Goal: Register for event/course

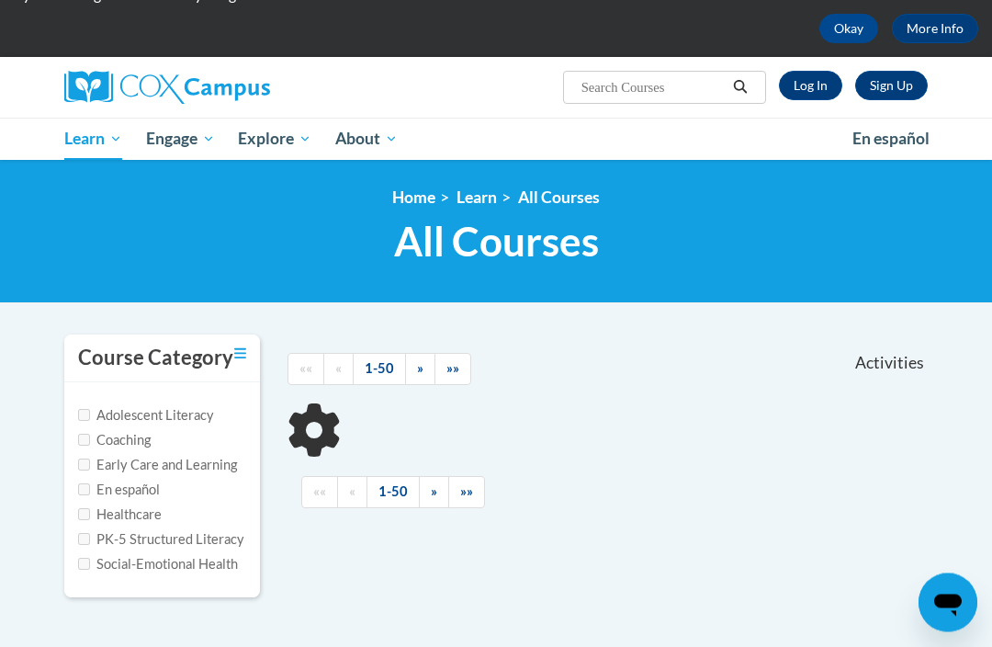
scroll to position [81, 0]
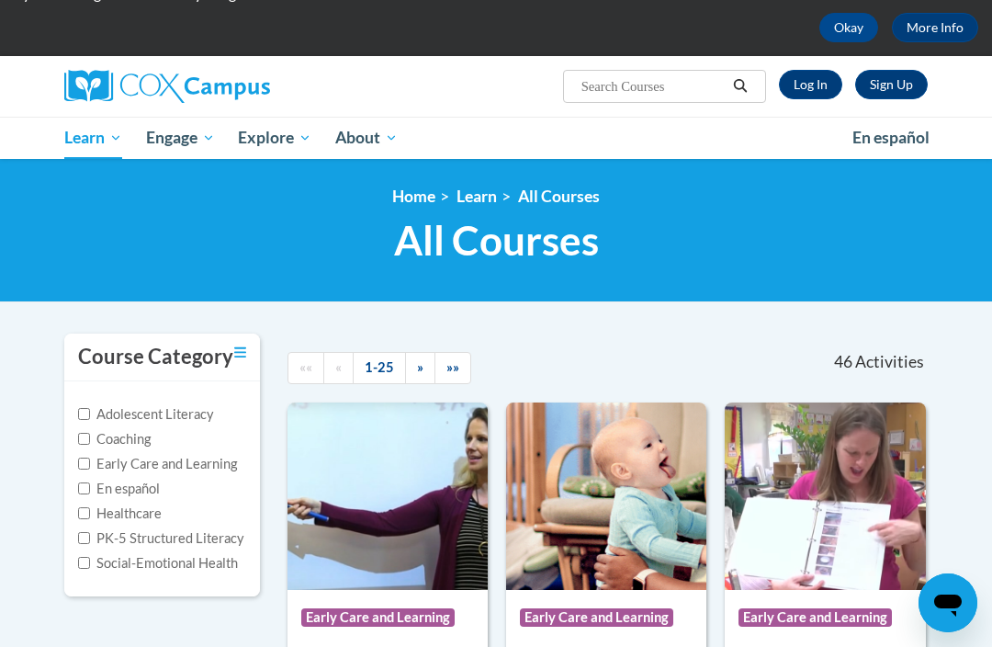
click at [418, 373] on span "»" at bounding box center [420, 367] width 6 height 16
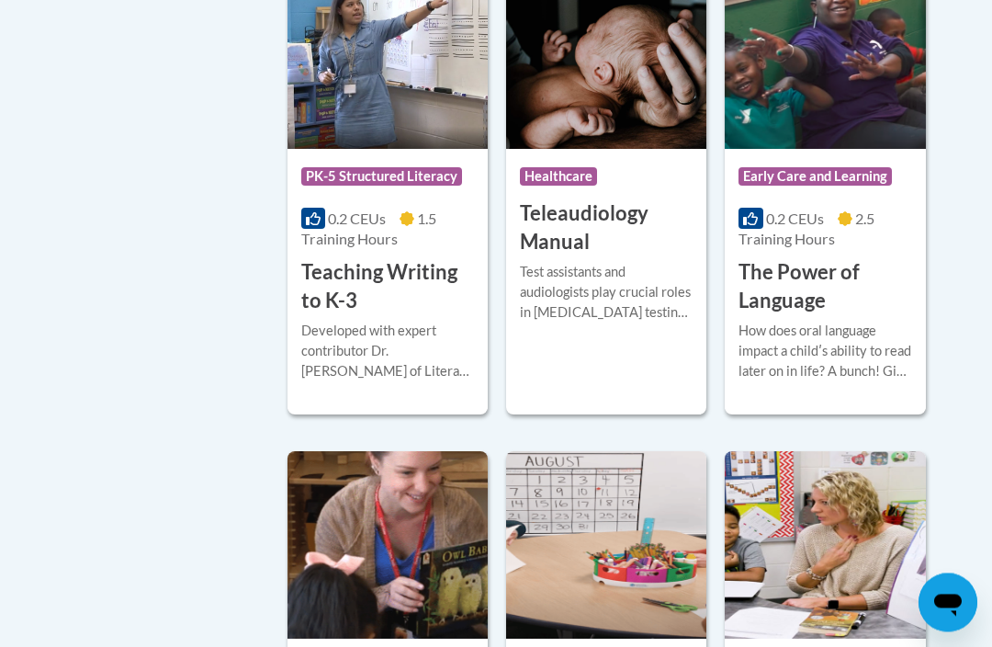
scroll to position [3081, 0]
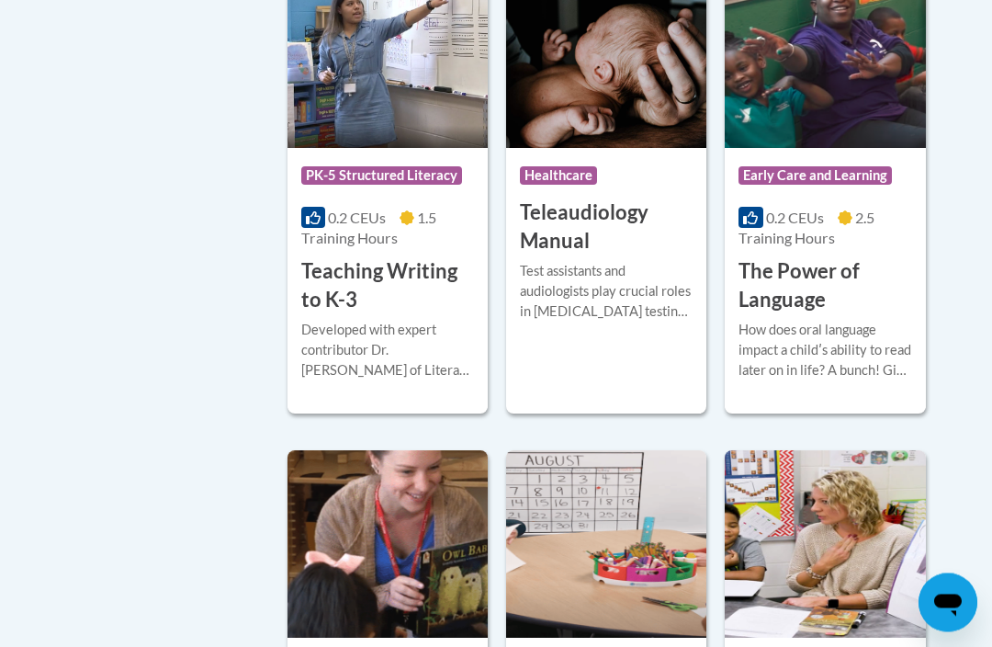
click at [446, 259] on h3 "Teaching Writing to K-3" at bounding box center [387, 286] width 173 height 57
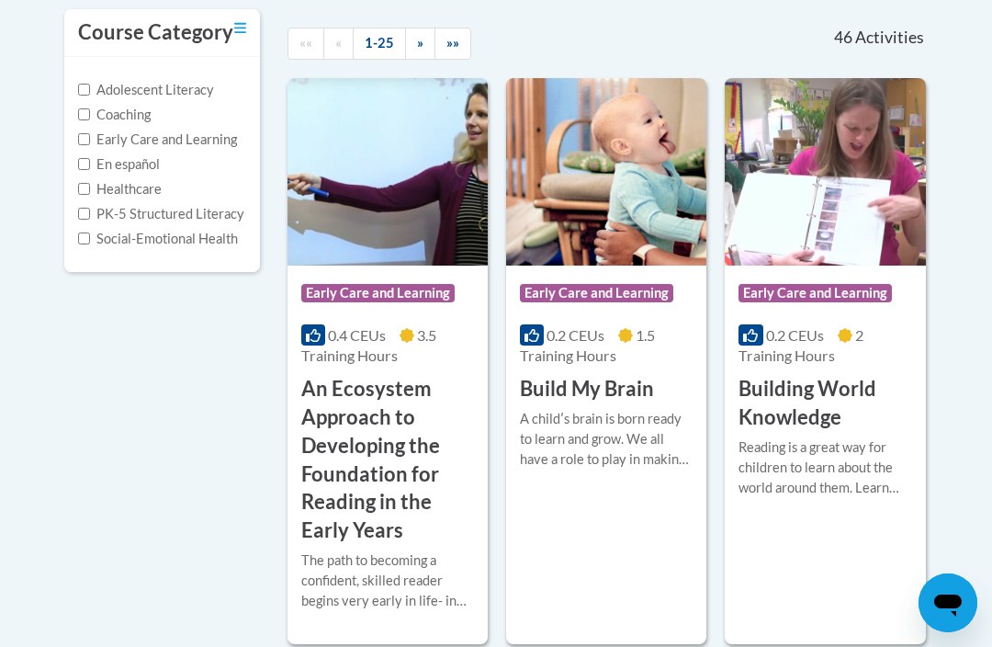
scroll to position [403, 0]
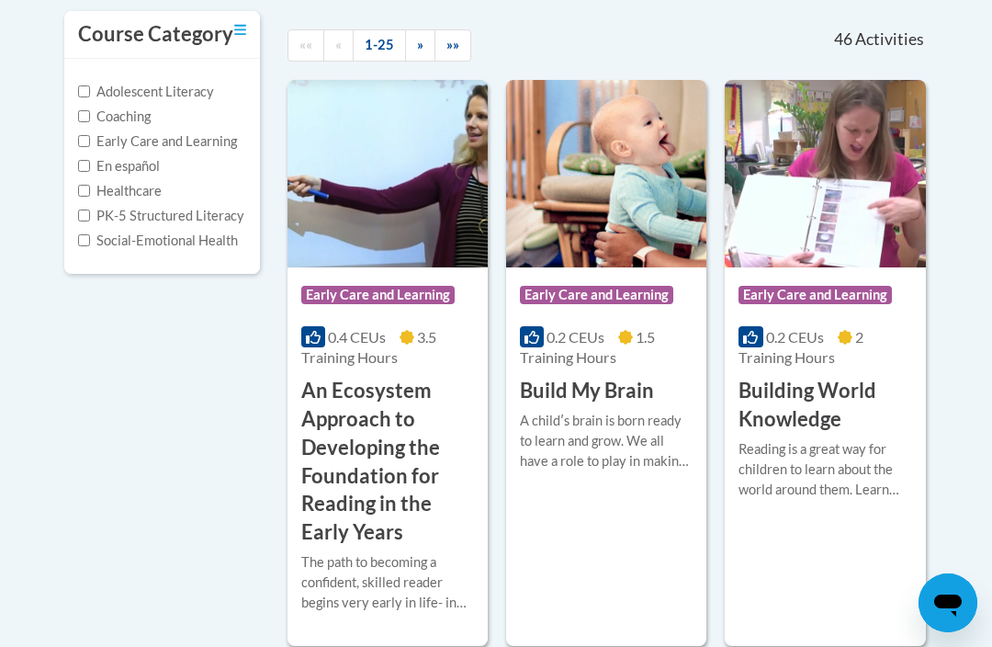
click at [432, 40] on link "»" at bounding box center [420, 45] width 30 height 32
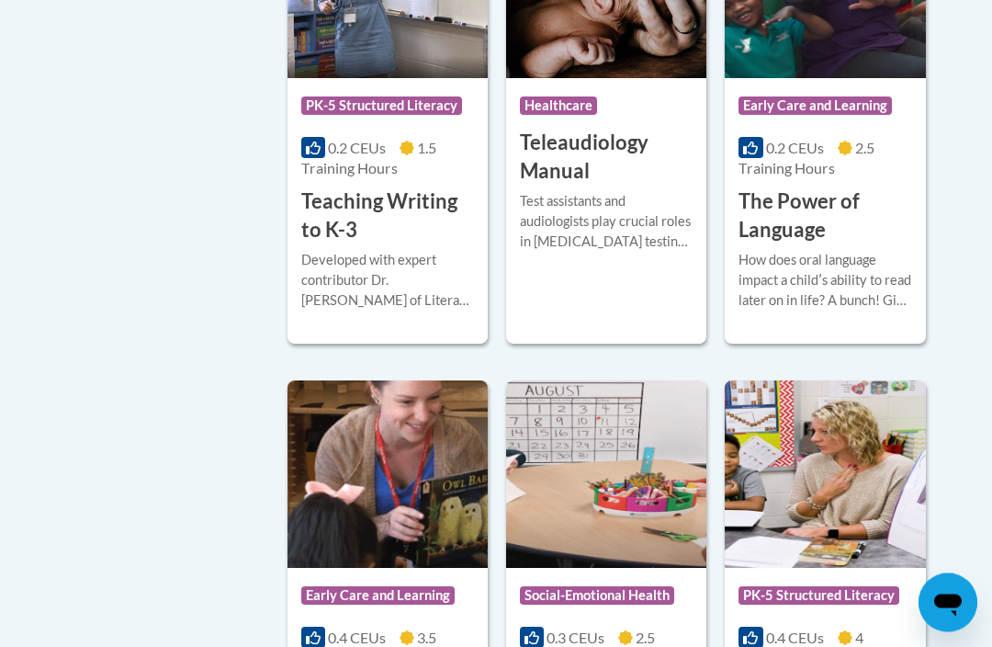
scroll to position [3144, 0]
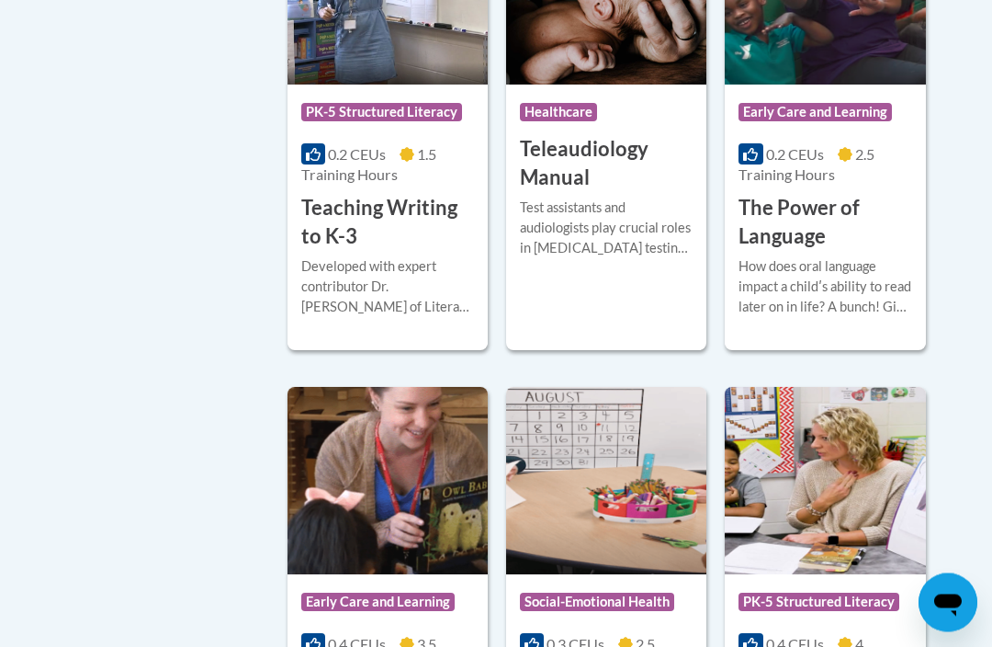
click at [435, 203] on h3 "Teaching Writing to K-3" at bounding box center [387, 223] width 173 height 57
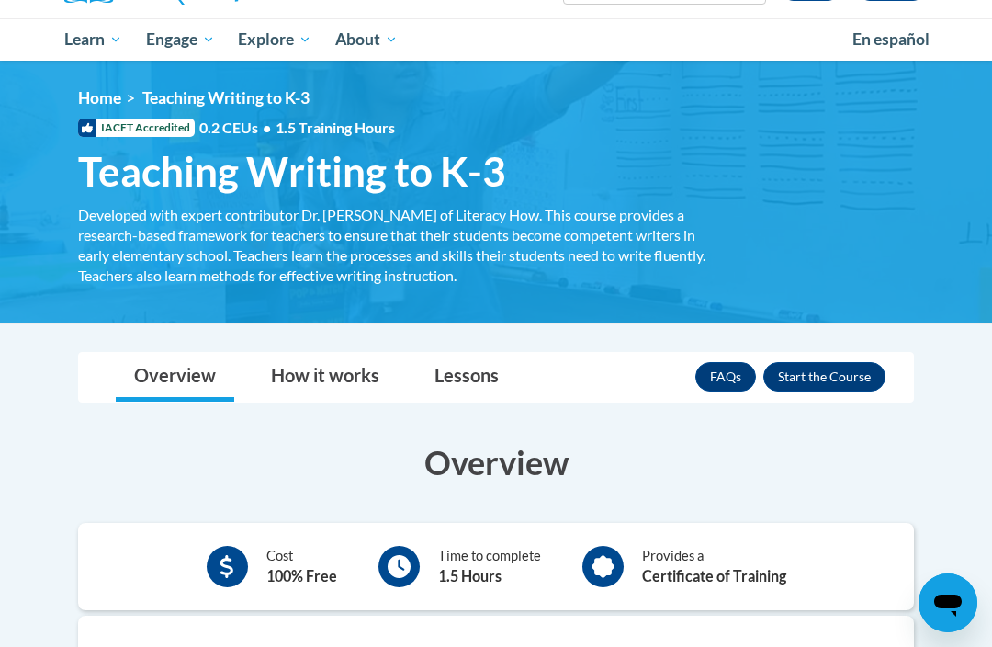
scroll to position [177, 0]
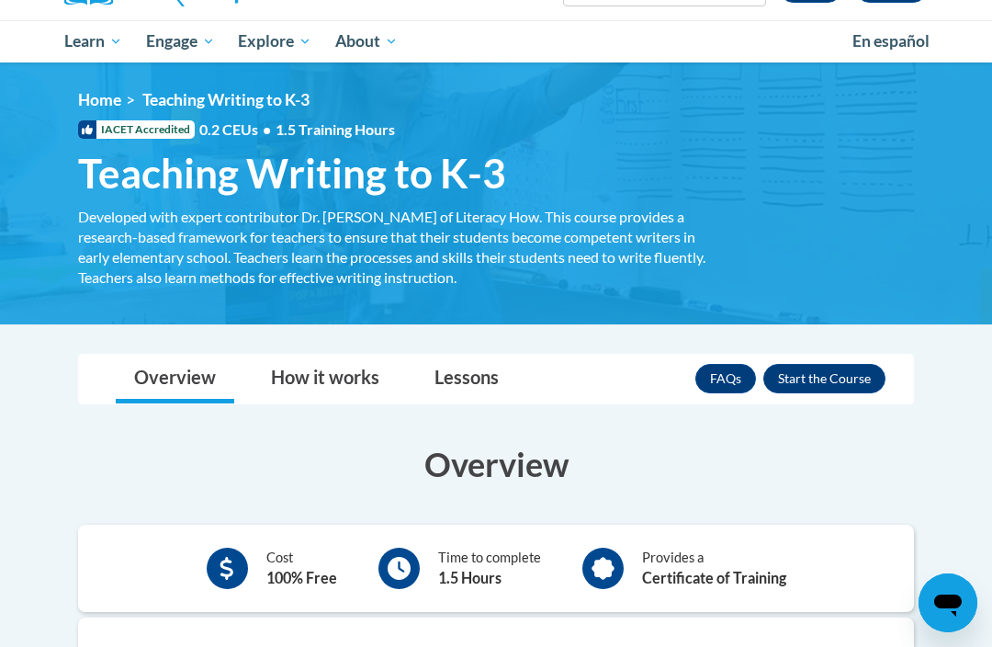
click at [855, 381] on button "Enroll" at bounding box center [825, 378] width 122 height 29
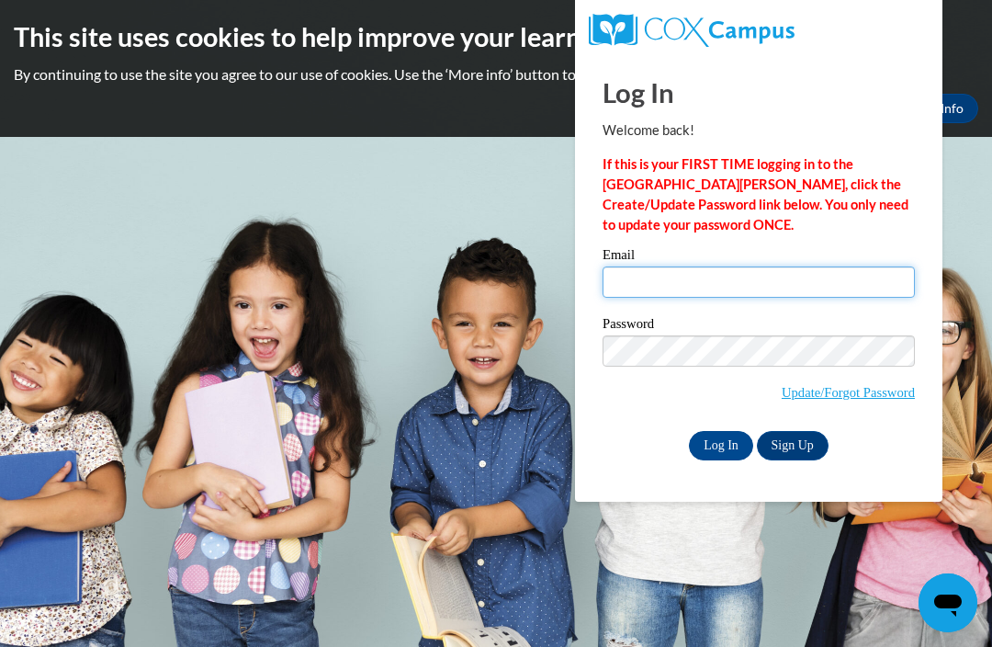
type input "[EMAIL_ADDRESS][DOMAIN_NAME]"
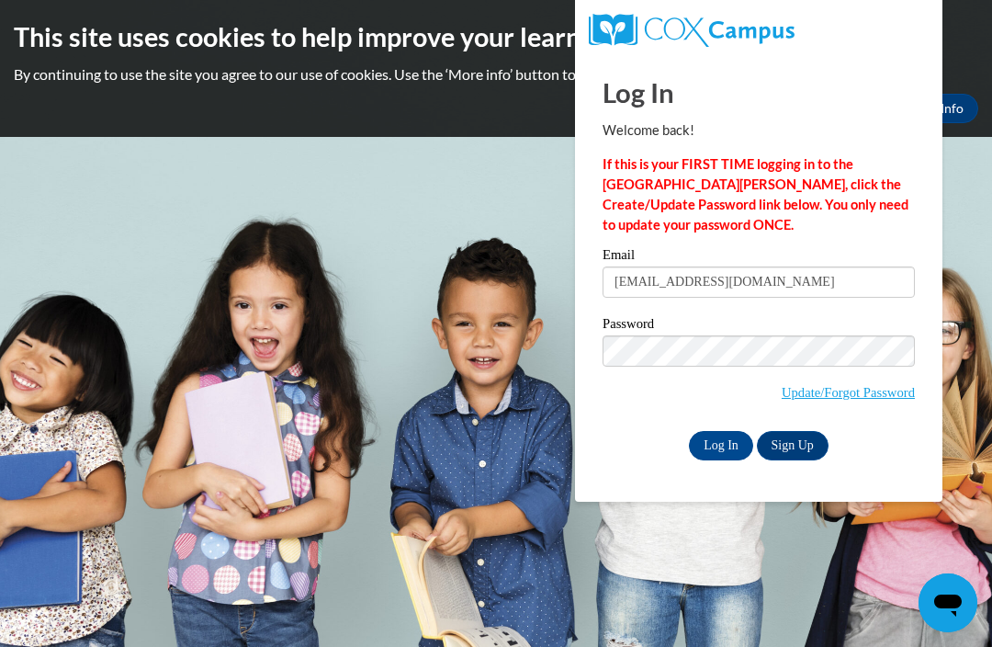
click at [721, 444] on input "Log In" at bounding box center [721, 445] width 64 height 29
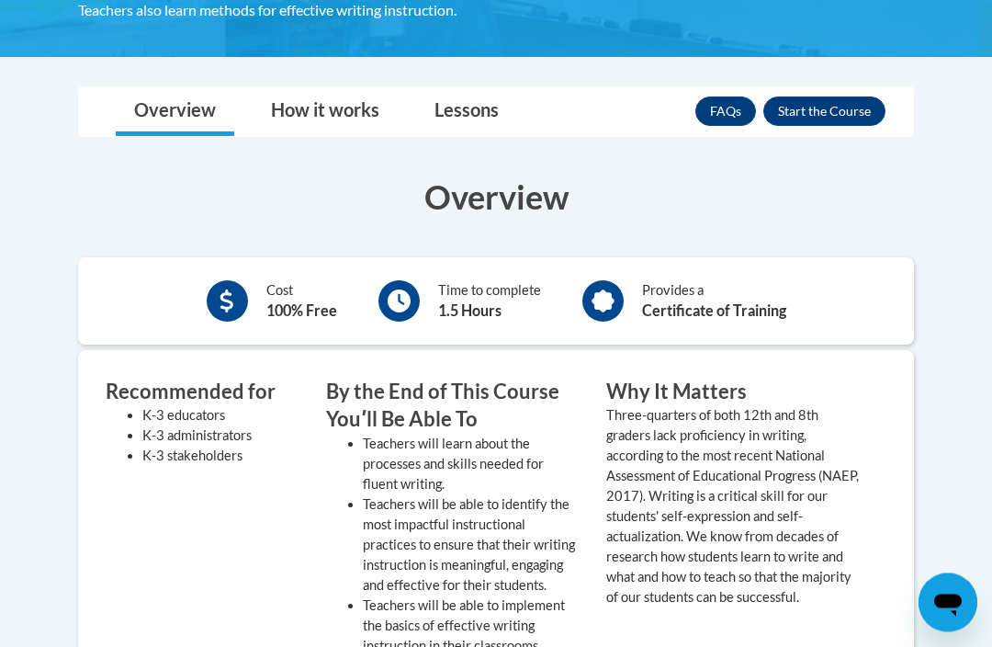
scroll to position [445, 0]
click at [854, 96] on button "Enroll" at bounding box center [825, 110] width 122 height 29
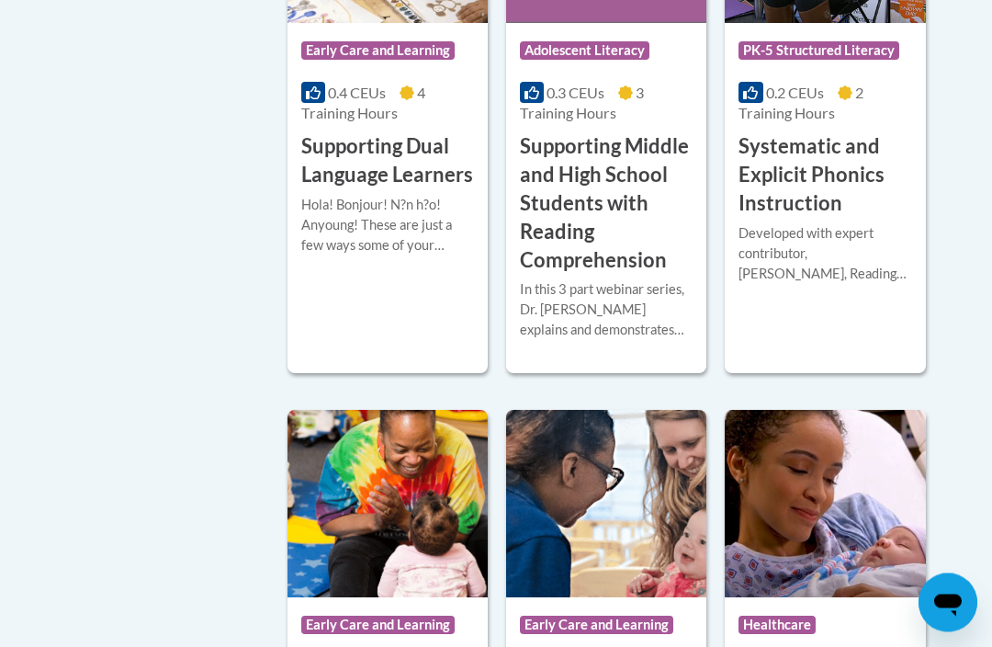
scroll to position [2100, 0]
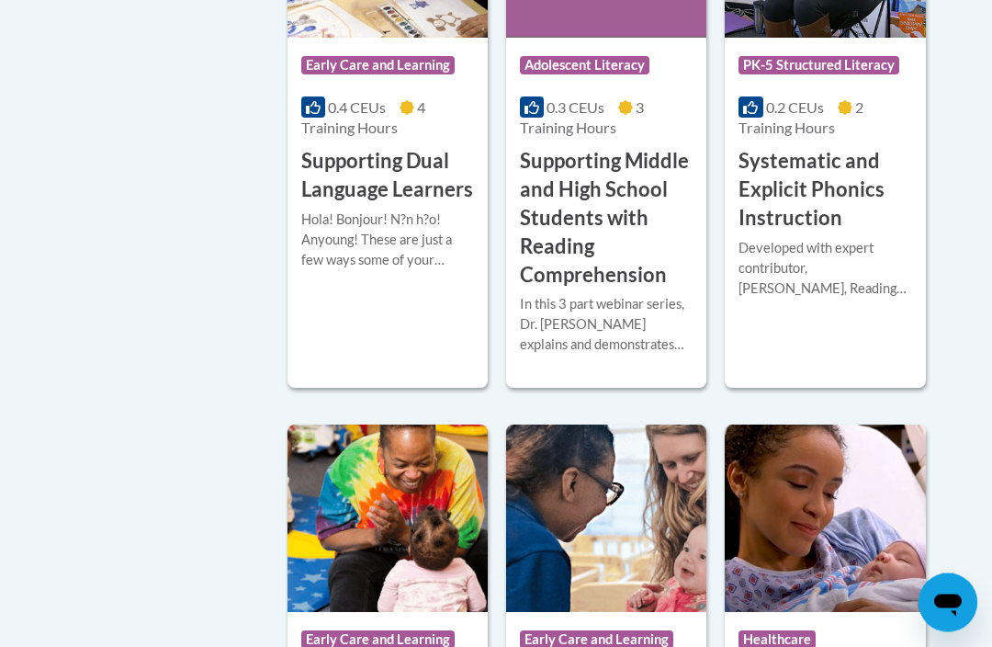
click at [861, 183] on h3 "Systematic and Explicit Phonics Instruction" at bounding box center [825, 190] width 173 height 85
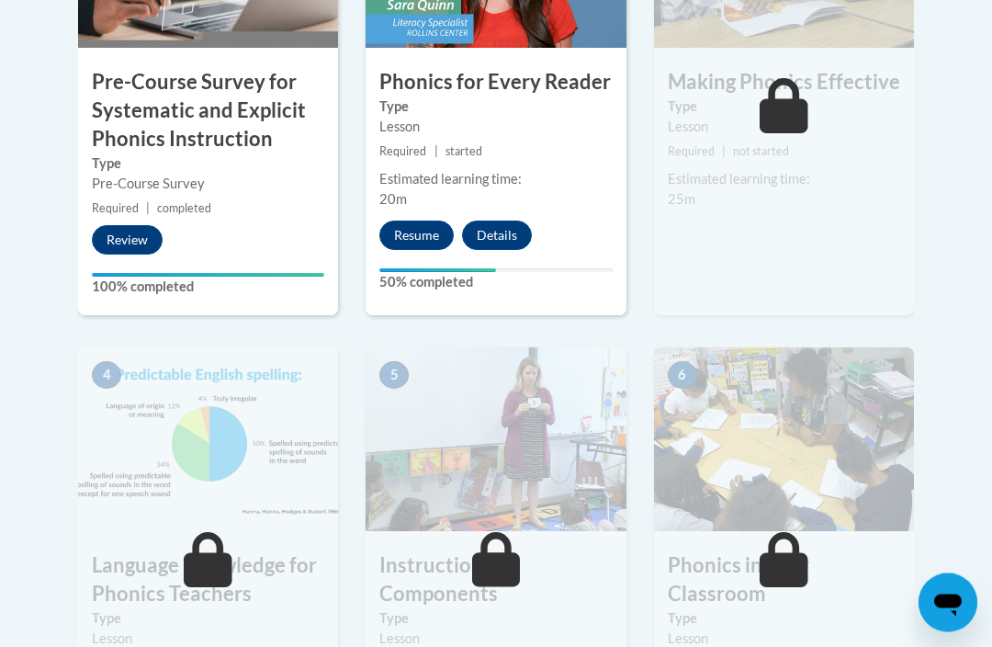
scroll to position [801, 0]
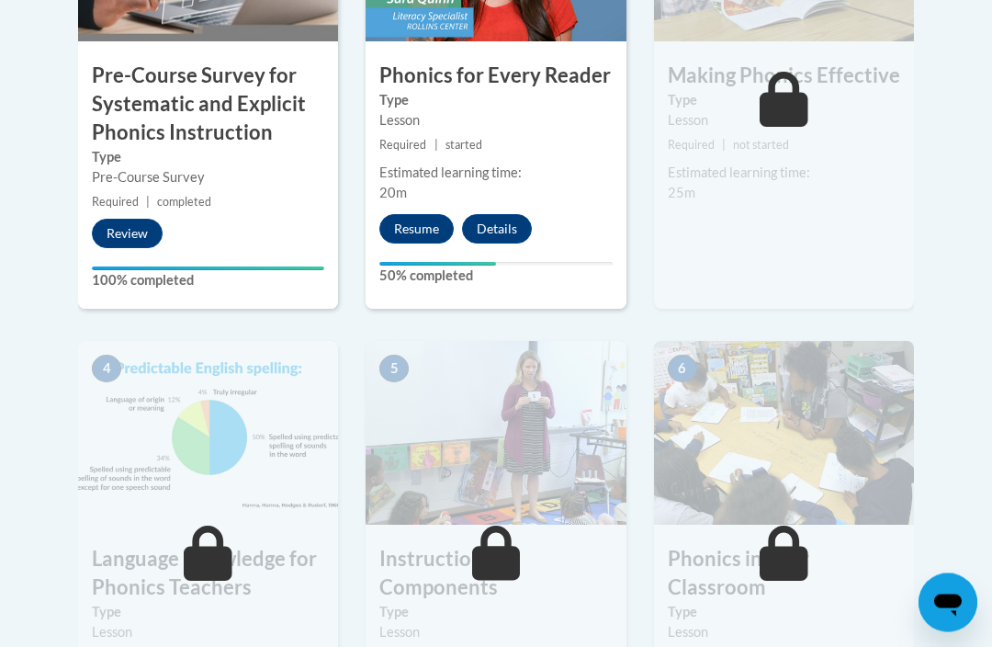
click at [431, 221] on button "Resume" at bounding box center [416, 229] width 74 height 29
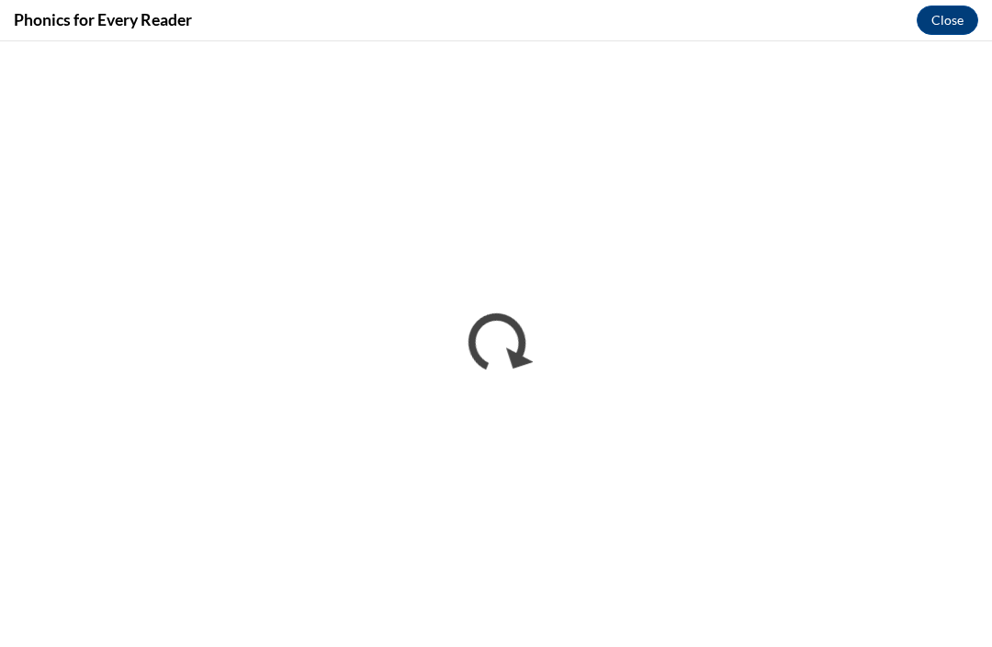
scroll to position [0, 0]
